Goal: Task Accomplishment & Management: Use online tool/utility

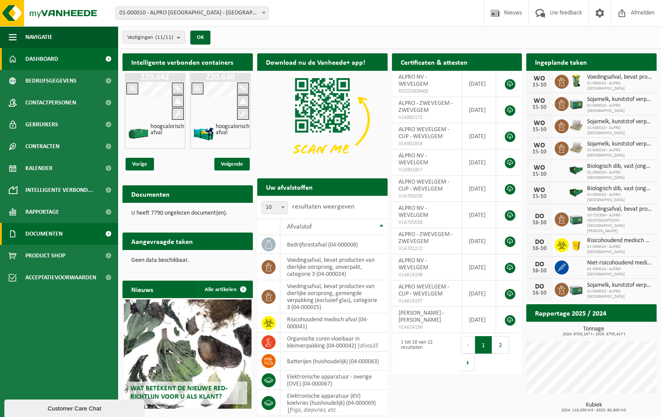
click at [59, 230] on span "Documenten" at bounding box center [43, 234] width 37 height 22
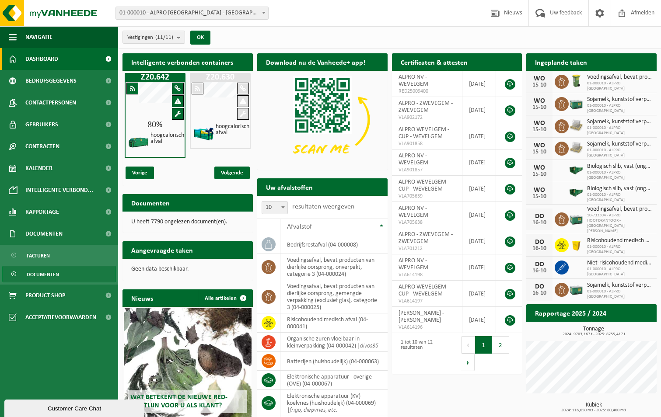
click at [57, 277] on span "Documenten" at bounding box center [43, 274] width 32 height 17
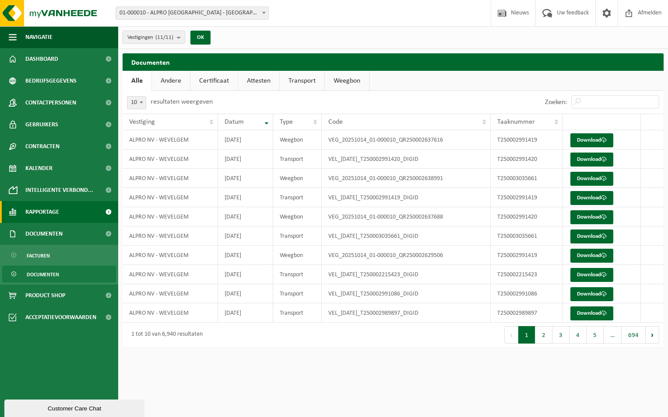
click at [67, 210] on link "Rapportage" at bounding box center [59, 212] width 118 height 22
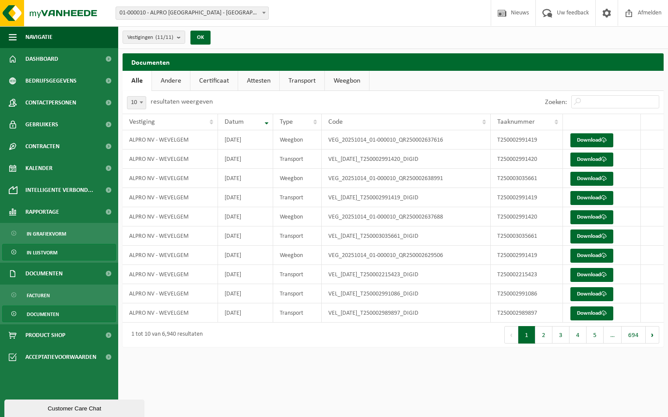
click at [53, 251] on span "In lijstvorm" at bounding box center [42, 253] width 31 height 17
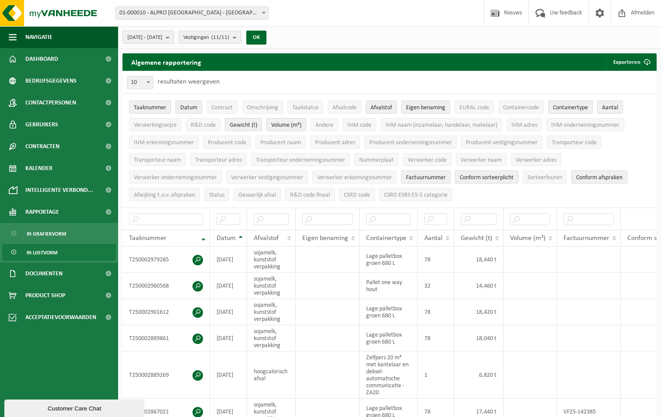
click at [174, 37] on button "2025-05-01 - 2025-10-15" at bounding box center [149, 37] width 52 height 13
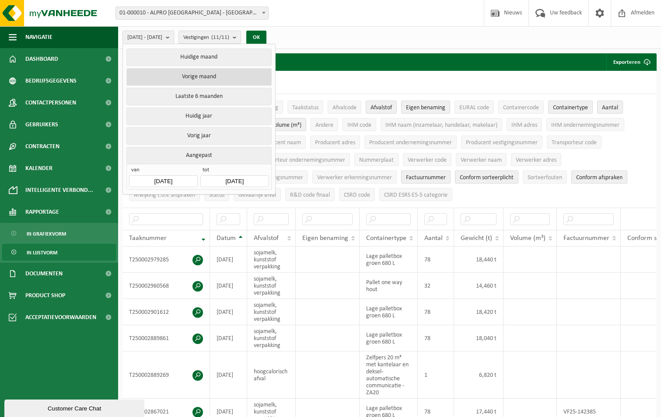
click at [197, 78] on button "Vorige maand" at bounding box center [198, 77] width 145 height 18
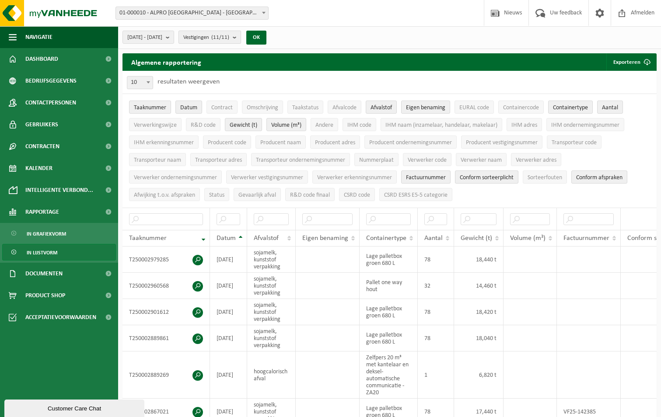
click at [229, 37] on count "(11/11)" at bounding box center [220, 38] width 18 height 6
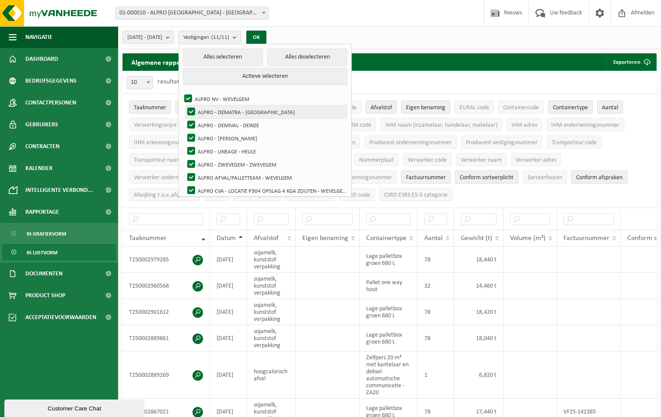
click at [255, 110] on label "ALPRO - DEMATRA - [GEOGRAPHIC_DATA]" at bounding box center [266, 111] width 161 height 13
click at [184, 105] on input "ALPRO - DEMATRA - [GEOGRAPHIC_DATA]" at bounding box center [184, 105] width 0 height 0
checkbox input "false"
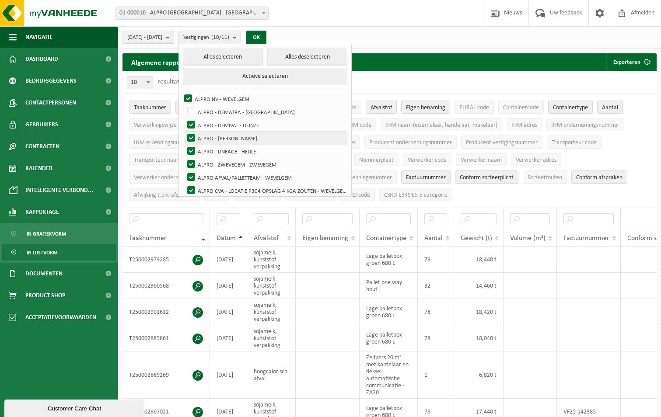
click at [271, 139] on label "ALPRO - [PERSON_NAME]" at bounding box center [266, 138] width 161 height 13
click at [184, 132] on input "ALPRO - [PERSON_NAME]" at bounding box center [184, 131] width 0 height 0
checkbox input "false"
click at [273, 128] on label "ALPRO - DEMIVAL - DEINZE" at bounding box center [266, 125] width 161 height 13
click at [184, 119] on input "ALPRO - DEMIVAL - DEINZE" at bounding box center [184, 118] width 0 height 0
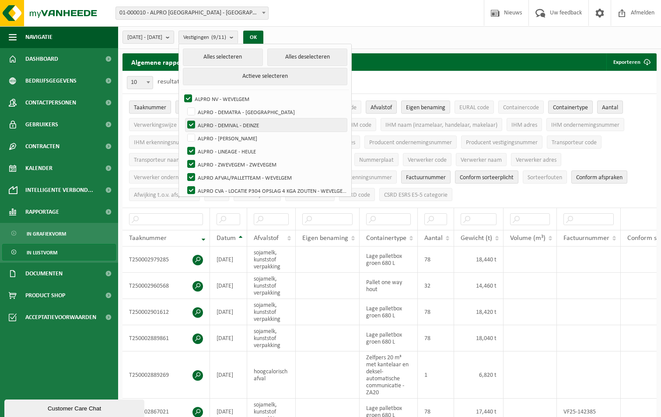
checkbox input "false"
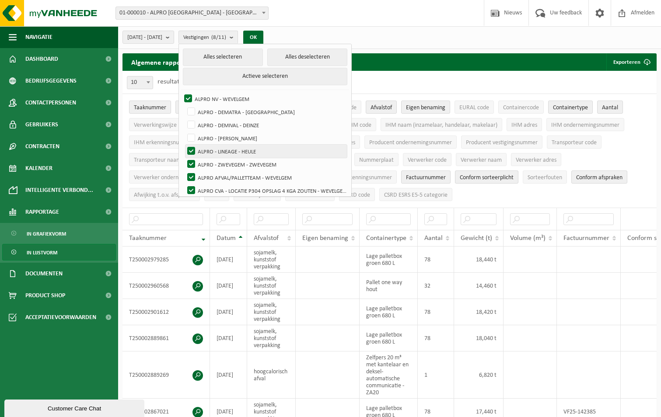
click at [277, 151] on label "ALPRO - LINEAGE - HEULE" at bounding box center [266, 151] width 161 height 13
click at [184, 145] on input "ALPRO - LINEAGE - HEULE" at bounding box center [184, 144] width 0 height 0
checkbox input "false"
click at [296, 163] on label "ALPRO - ZWEVEGEM - ZWEVEGEM" at bounding box center [266, 164] width 161 height 13
click at [184, 158] on input "ALPRO - ZWEVEGEM - ZWEVEGEM" at bounding box center [184, 158] width 0 height 0
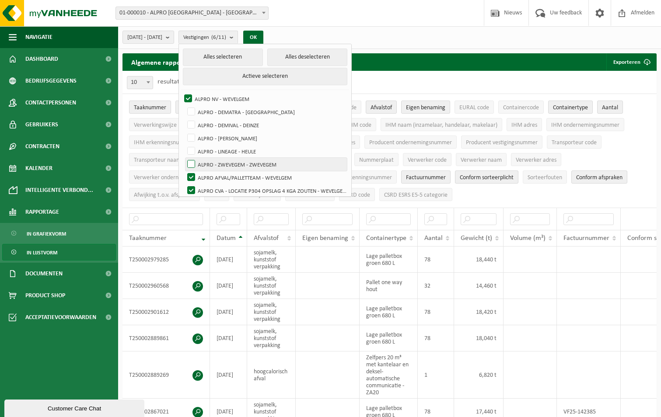
click at [290, 163] on label "ALPRO - ZWEVEGEM - ZWEVEGEM" at bounding box center [266, 164] width 161 height 13
click at [184, 158] on input "ALPRO - ZWEVEGEM - ZWEVEGEM" at bounding box center [184, 158] width 0 height 0
checkbox input "true"
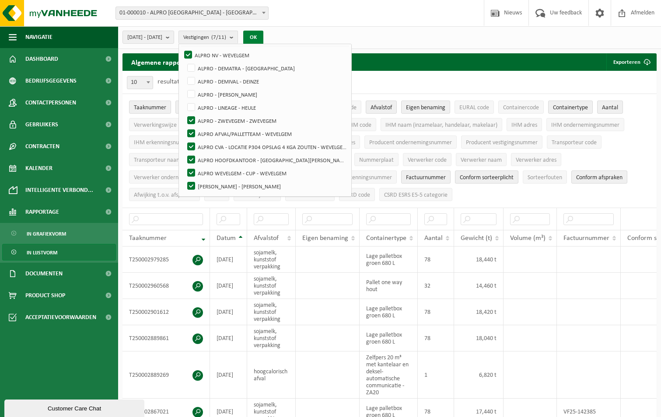
click at [263, 33] on button "OK" at bounding box center [253, 38] width 20 height 14
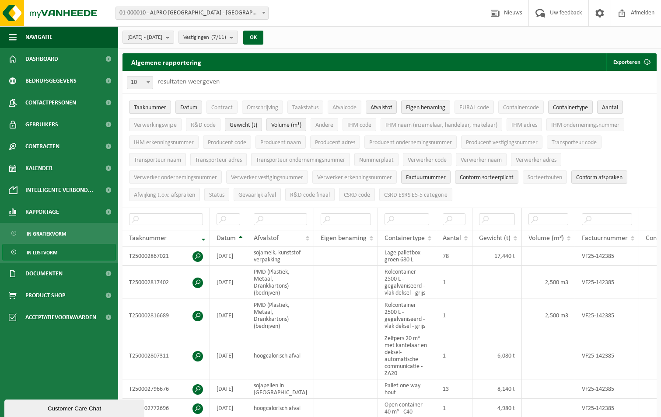
click at [421, 110] on span "Eigen benaming" at bounding box center [425, 108] width 39 height 7
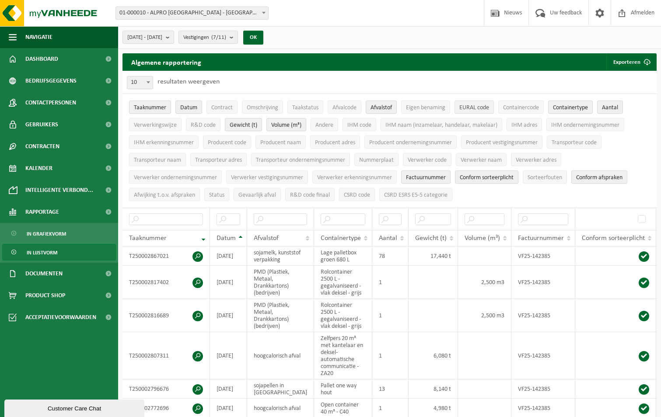
click at [464, 107] on span "EURAL code" at bounding box center [474, 108] width 30 height 7
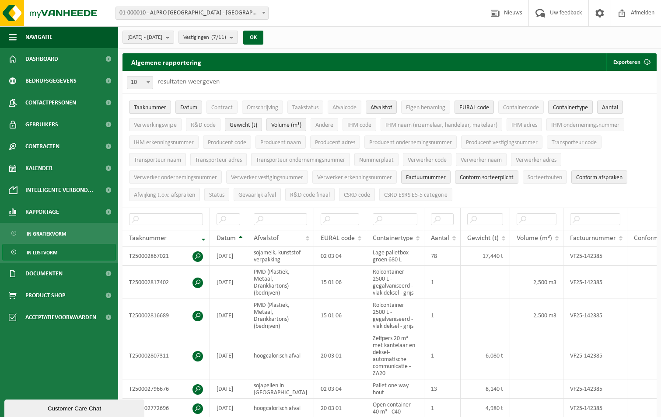
click at [564, 108] on span "Containertype" at bounding box center [570, 108] width 35 height 7
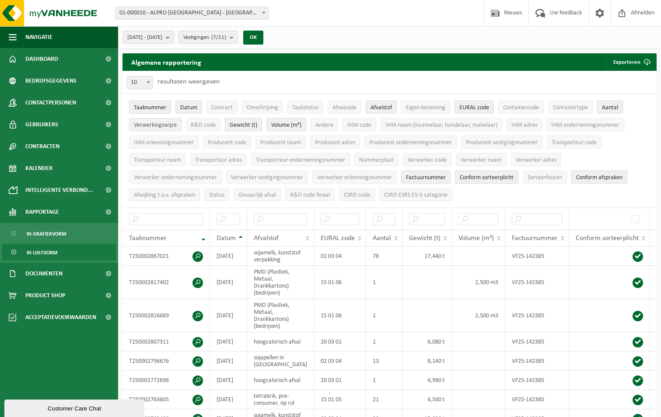
click at [168, 127] on span "Verwerkingswijze" at bounding box center [155, 125] width 43 height 7
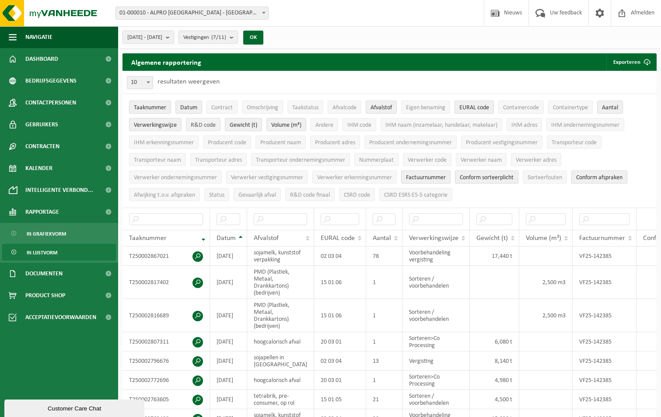
click at [199, 126] on span "R&D code" at bounding box center [203, 125] width 25 height 7
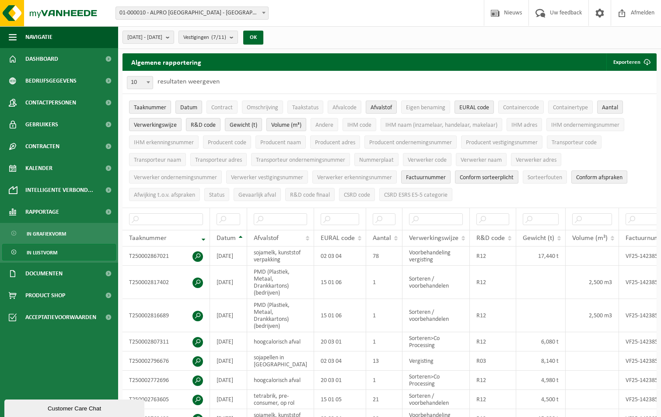
click at [280, 124] on span "Volume (m³)" at bounding box center [286, 125] width 30 height 7
click at [294, 125] on span "Volume (m³)" at bounding box center [286, 125] width 30 height 7
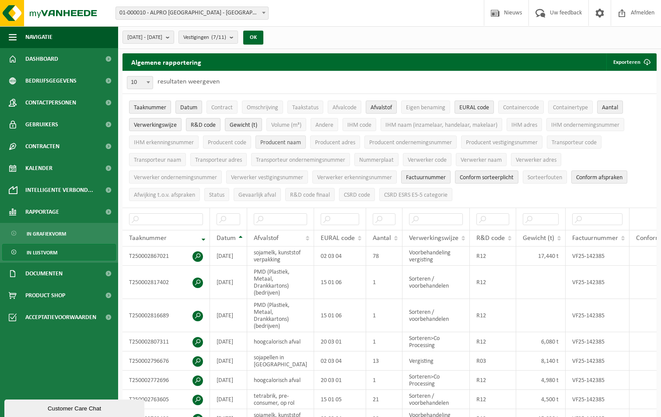
click at [274, 144] on span "Producent naam" at bounding box center [280, 143] width 41 height 7
click at [475, 161] on span "Verwerker naam" at bounding box center [481, 160] width 41 height 7
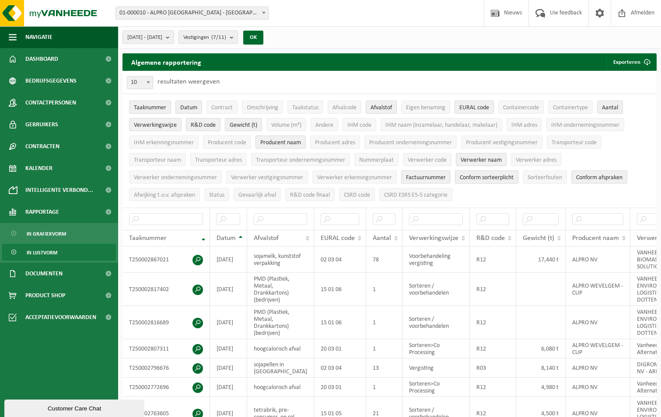
click at [493, 175] on span "Conform sorteerplicht" at bounding box center [487, 178] width 54 height 7
click at [604, 176] on span "Conform afspraken" at bounding box center [599, 178] width 46 height 7
click at [627, 63] on button "Exporteren" at bounding box center [630, 62] width 49 height 18
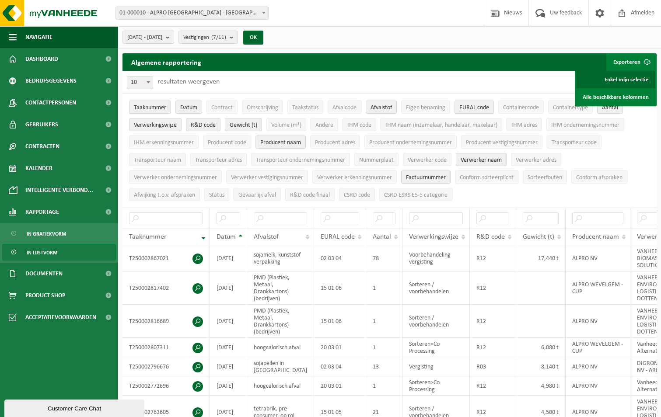
click at [630, 77] on link "Enkel mijn selectie" at bounding box center [615, 80] width 79 height 18
